Goal: Task Accomplishment & Management: Manage account settings

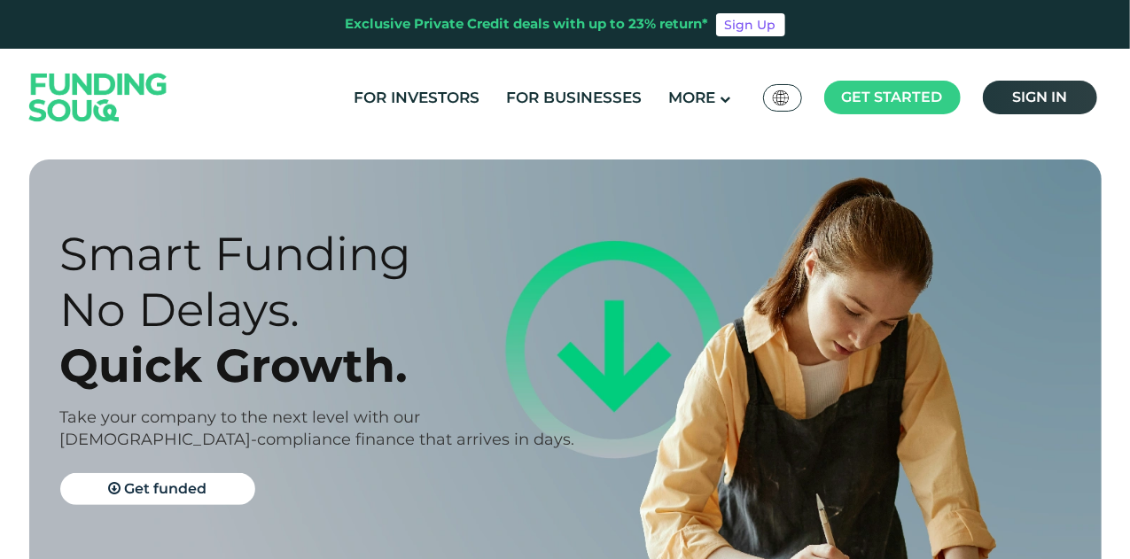
click at [1026, 84] on link "Sign in" at bounding box center [1040, 98] width 114 height 34
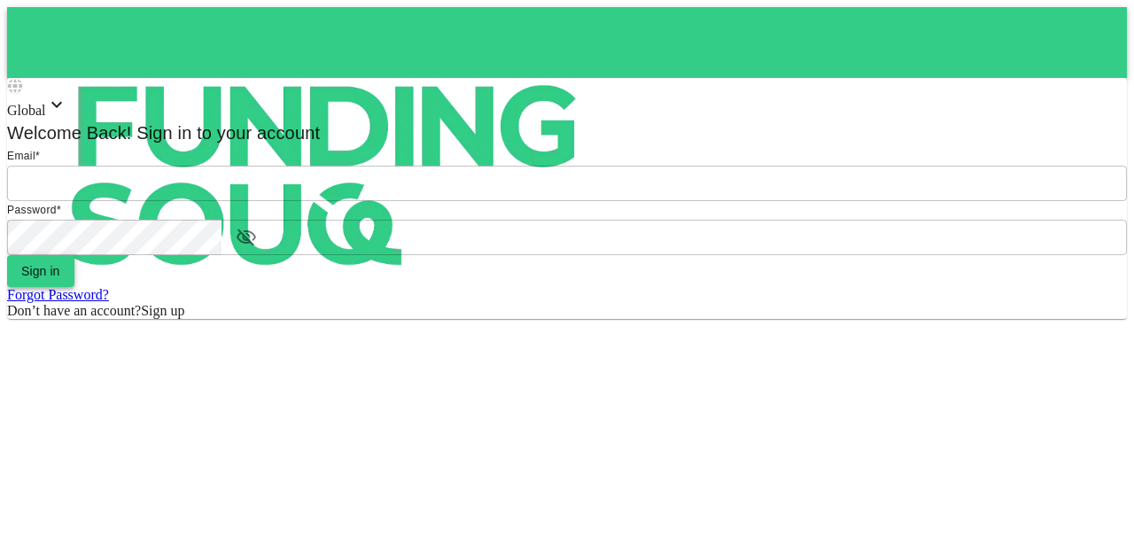
type input "mohanad.y.yasin@hotmail.com"
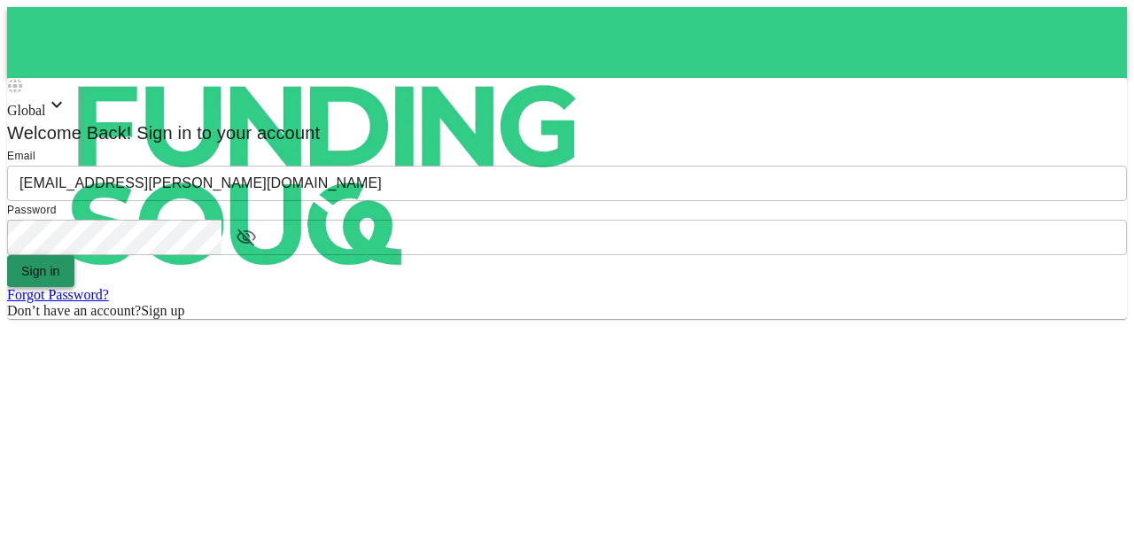
click at [74, 287] on button "Sign in" at bounding box center [40, 271] width 67 height 32
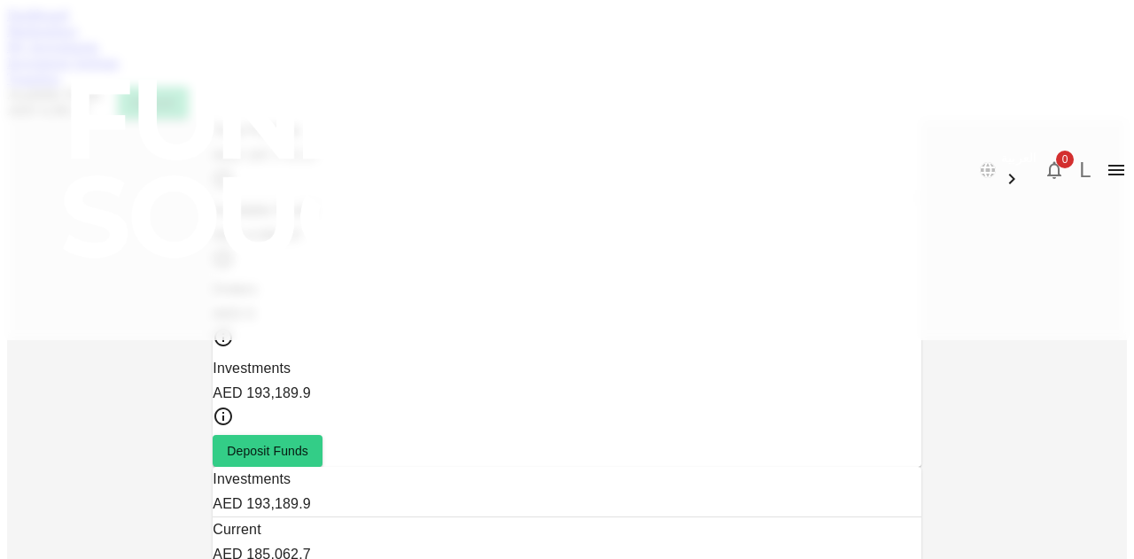
click at [78, 38] on link "Marketplace" at bounding box center [42, 30] width 71 height 15
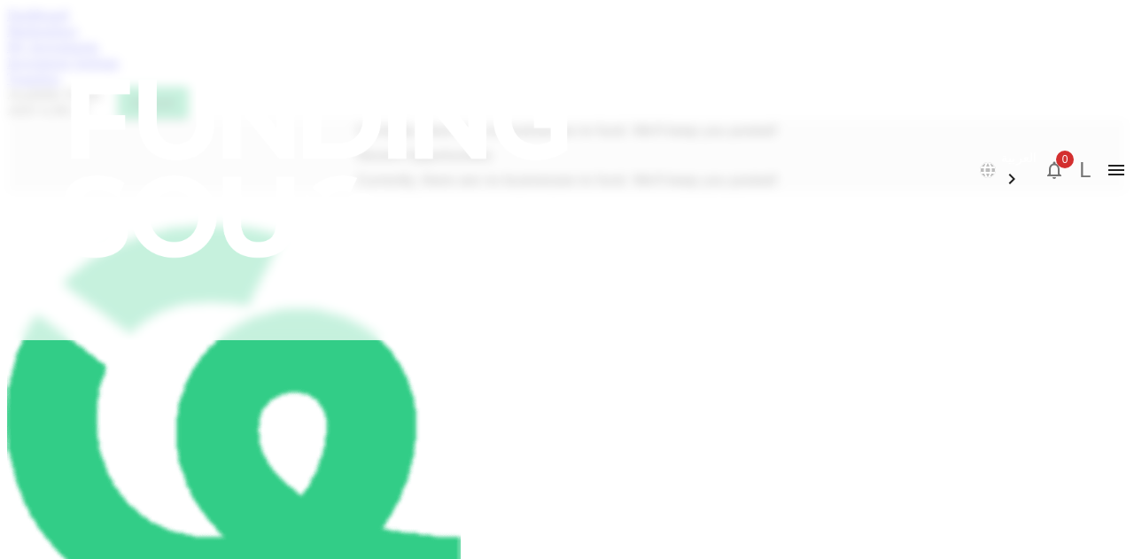
click at [99, 54] on link "My Investments" at bounding box center [53, 46] width 92 height 15
click at [365, 88] on div "العربية 0 L Dashboard Marketplace My Investments Investment Settings Transfers …" at bounding box center [567, 394] width 1120 height 774
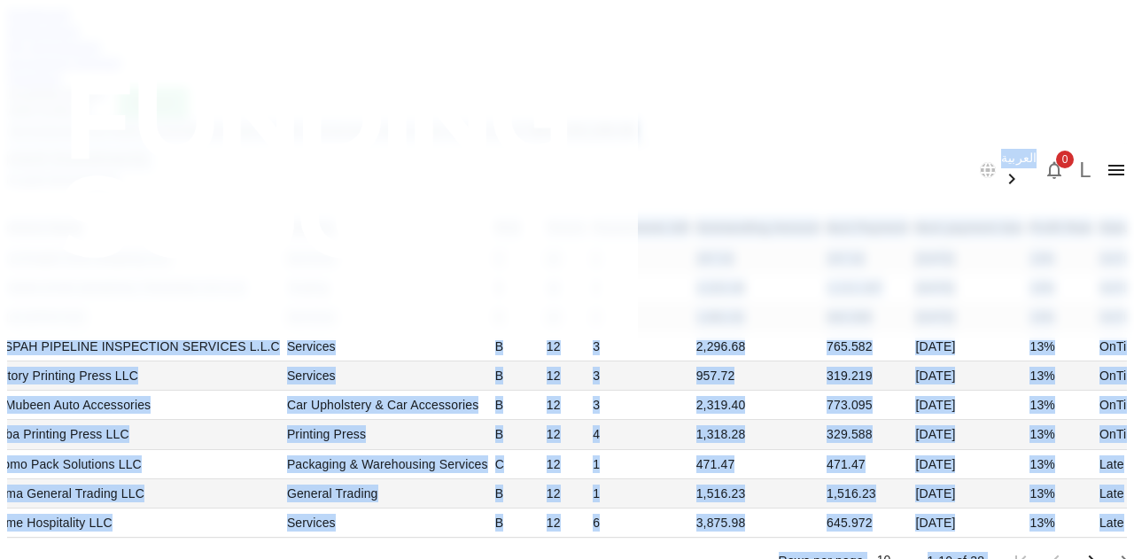
click at [120, 70] on link "Investment Settings" at bounding box center [63, 62] width 113 height 15
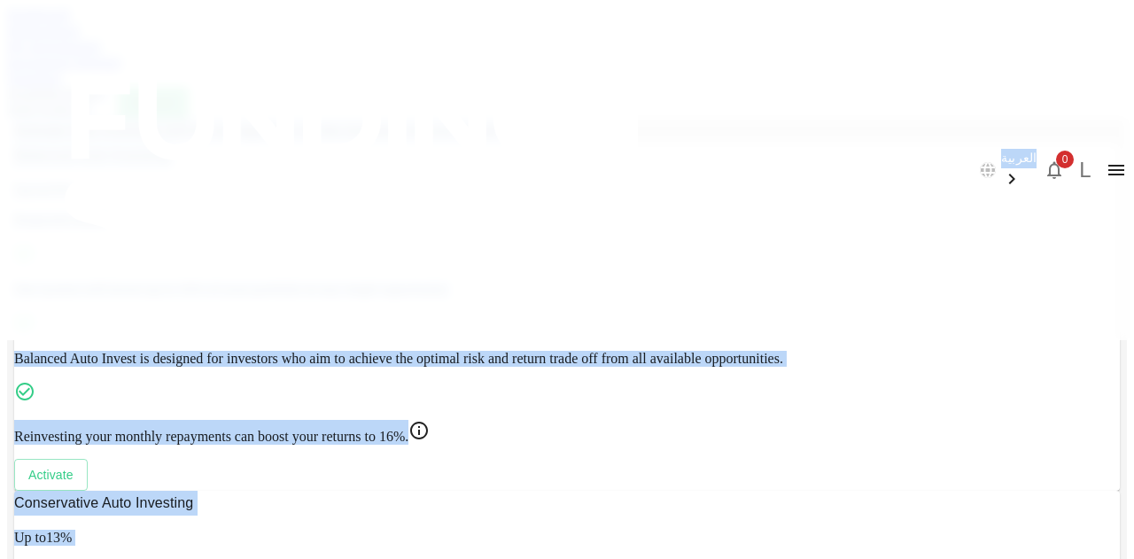
click at [436, 134] on span "Activate Auto Investing and let our algorithm do the investing on your behalf." at bounding box center [258, 130] width 488 height 15
